Goal: Information Seeking & Learning: Learn about a topic

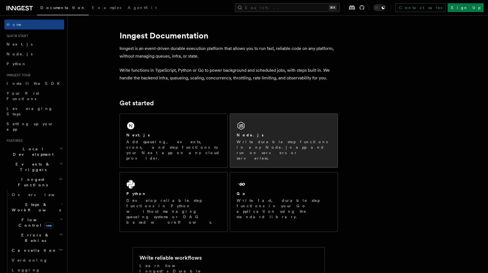
click at [270, 133] on div "Node.js" at bounding box center [284, 135] width 94 height 6
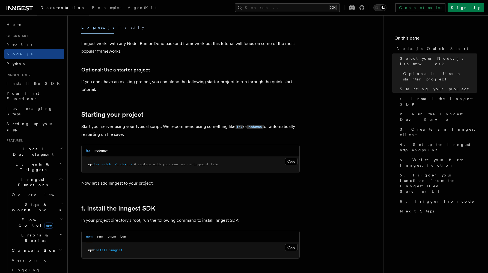
scroll to position [169, 0]
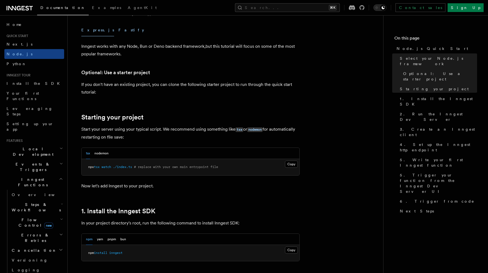
click at [118, 30] on button "Fastify" at bounding box center [131, 30] width 26 height 12
click at [90, 29] on button "Express.js" at bounding box center [97, 30] width 33 height 12
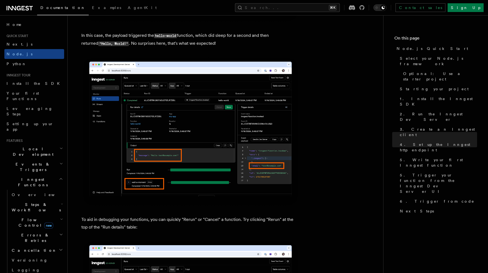
scroll to position [2282, 0]
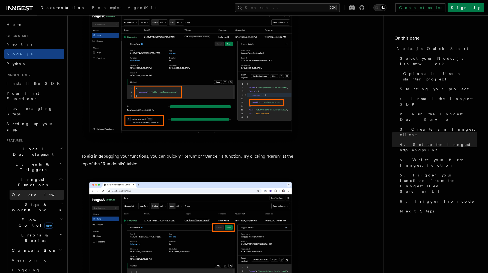
click at [29, 190] on link "Overview" at bounding box center [37, 195] width 55 height 10
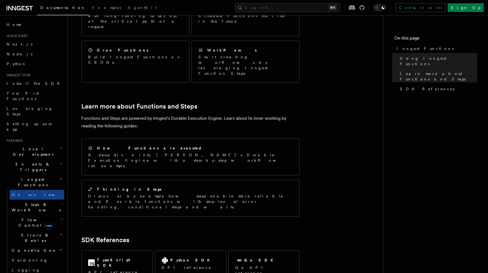
scroll to position [378, 0]
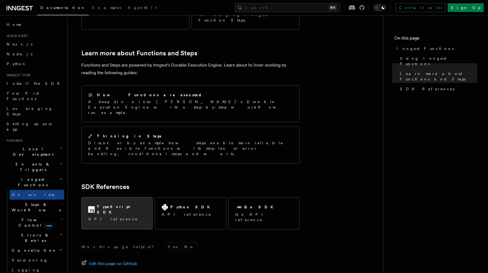
click at [112, 216] on p "API reference" at bounding box center [117, 218] width 58 height 5
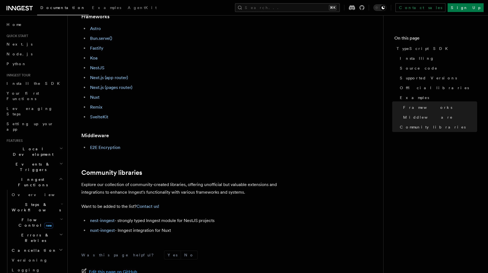
scroll to position [219, 0]
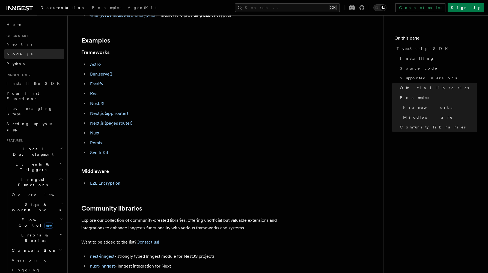
click at [16, 52] on span "Node.js" at bounding box center [20, 54] width 26 height 4
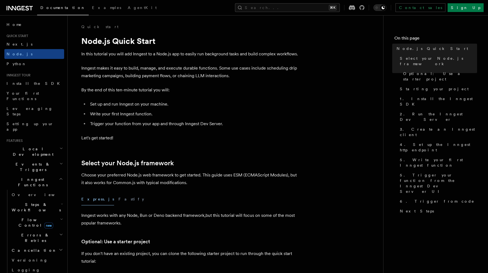
drag, startPoint x: 81, startPoint y: 24, endPoint x: 112, endPoint y: 115, distance: 96.4
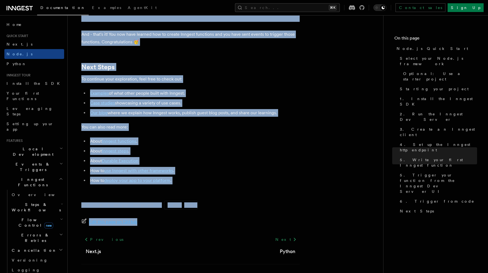
scroll to position [3408, 0]
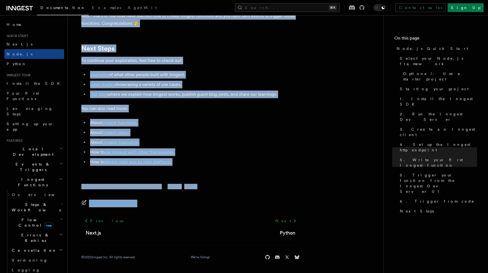
drag, startPoint x: 83, startPoint y: 37, endPoint x: 166, endPoint y: 219, distance: 199.2
click at [127, 203] on span "Edit this page on GitHub" at bounding box center [113, 204] width 48 height 8
